Goal: Complete application form

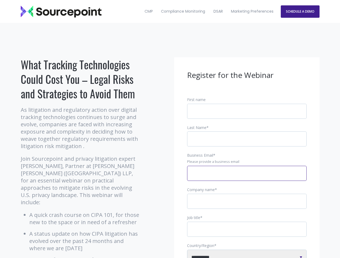
click at [247, 178] on input "Business Email *" at bounding box center [246, 173] width 119 height 15
